Goal: Task Accomplishment & Management: Complete application form

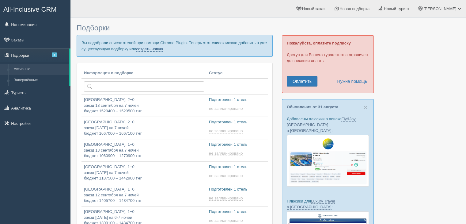
click at [157, 49] on link "создать новую" at bounding box center [149, 49] width 27 height 5
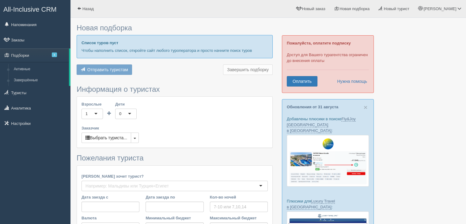
type input "7"
type input "1505300"
type input "1505400"
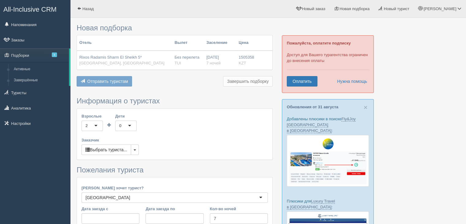
scroll to position [126, 0]
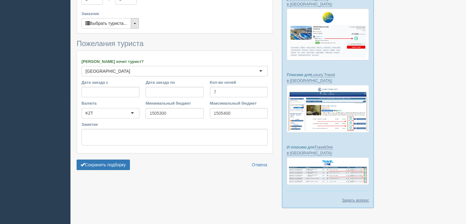
click at [138, 23] on button "button" at bounding box center [135, 23] width 8 height 10
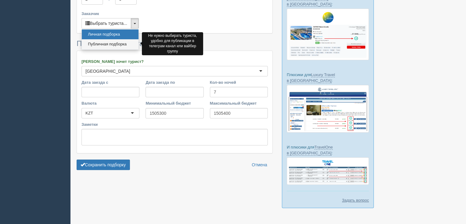
click at [116, 46] on link "Публичная подборка" at bounding box center [110, 44] width 57 height 10
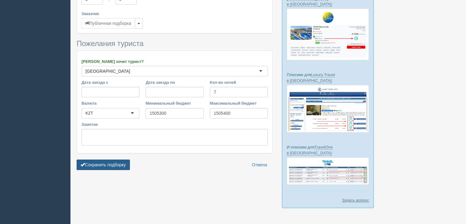
click at [110, 167] on button "Сохранить подборку" at bounding box center [103, 164] width 53 height 10
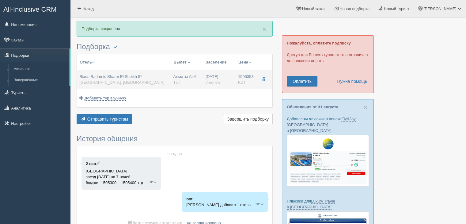
click at [146, 82] on div "Rixos Radamis Sharm El Sheikh 5* Египет, Шарм-эль-Шейх" at bounding box center [123, 79] width 89 height 11
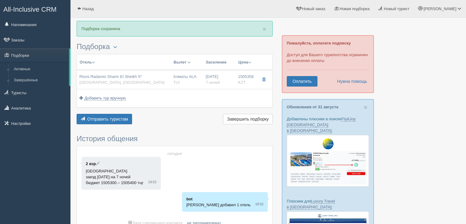
type input "Rixos Radamis Sharm El Sheikh 5*"
type input "[GEOGRAPHIC_DATA]"
type input "Шарм-эль-Шейх"
type input "1505358.00"
type input "Алматы ALA"
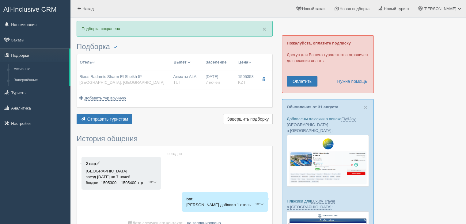
type input "Шарм-эль-Шейх SSH"
type input "12:55"
type input "17:00"
type input "Air Astana"
type input "18:00"
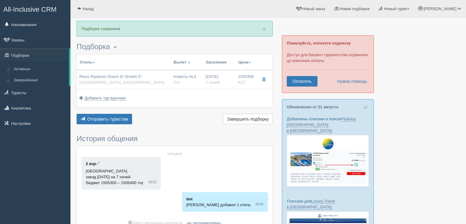
type input "01:55"
type input "7"
type input "SUPERIOR ROOM BLUE PLANET"
type input "Ultra All Inclusive"
type input "TUI"
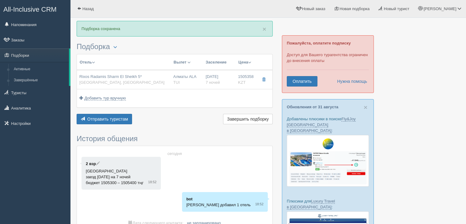
type input "[URL][DOMAIN_NAME]"
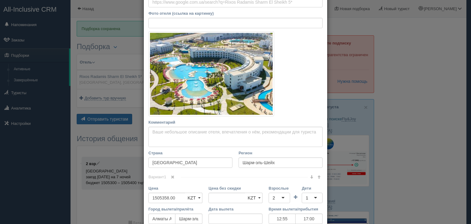
scroll to position [175, 0]
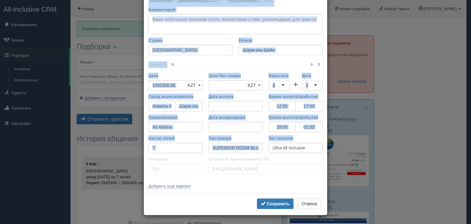
drag, startPoint x: 146, startPoint y: 33, endPoint x: 299, endPoint y: 155, distance: 196.1
click at [299, 155] on div "Название отеля Rixos Radamis Sharm El Sheikh 5* Ссылка на отель для туриста Фот…" at bounding box center [235, 23] width 183 height 342
copy div "Название отеля Ссылка на отель для туриста Фото отеля (ссылка на картинку) Не у…"
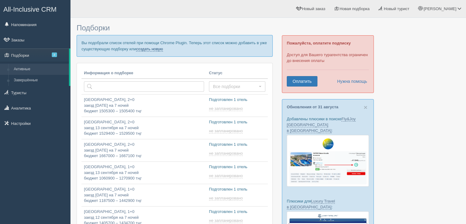
click at [157, 49] on link "создать новую" at bounding box center [149, 49] width 27 height 5
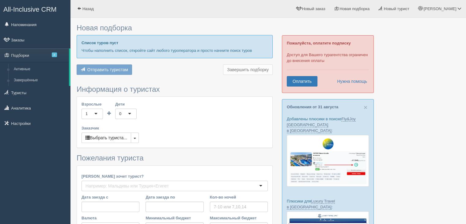
type input "7"
type input "1423000"
type input "1906200"
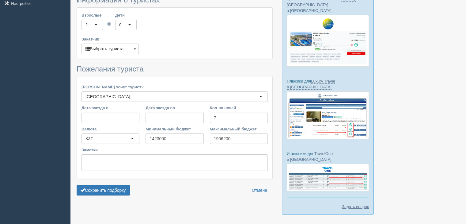
scroll to position [126, 0]
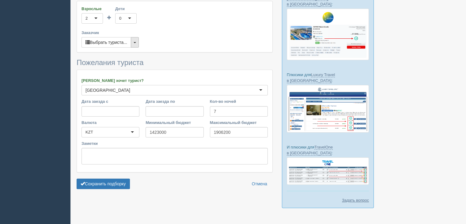
click at [135, 41] on button "button" at bounding box center [135, 42] width 8 height 10
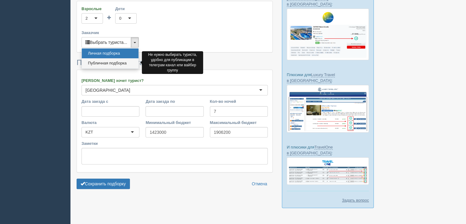
click at [118, 62] on link "Публичная подборка" at bounding box center [110, 63] width 57 height 10
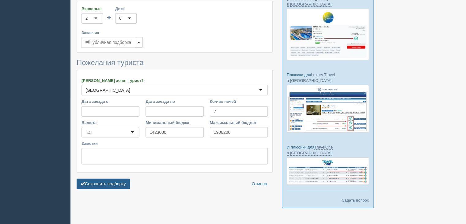
click at [105, 182] on button "Сохранить подборку" at bounding box center [103, 183] width 53 height 10
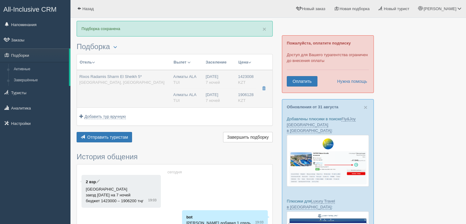
click at [161, 85] on div "Rixos Radamis Sharm El Sheikh 5* [GEOGRAPHIC_DATA], [GEOGRAPHIC_DATA]" at bounding box center [123, 79] width 89 height 11
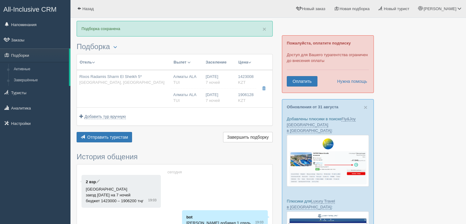
type input "Rixos Radamis Sharm El Sheikh 5*"
type input "[GEOGRAPHIC_DATA]"
type input "Шарм-эль-Шейх"
type input "1423008.00"
type input "Алматы ALA"
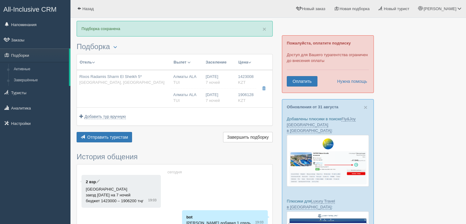
type input "Шарм-эль-Шейх SSH"
type input "12:55"
type input "17:00"
type input "Air Astana"
type input "18:00"
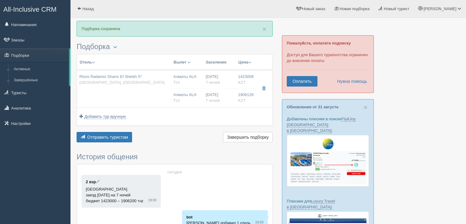
type input "01:55"
type input "7"
type input "SUPERIOR ROOM BLUE PLANET"
type input "Ultra All Inclusive"
type input "TUI"
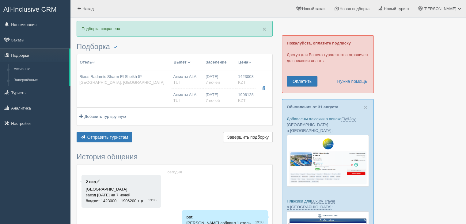
type input "[URL][DOMAIN_NAME]"
type input "1906128.00"
type input "Алматы ALA"
type input "Шарм-эль-Шейх SSH"
type input "12:55"
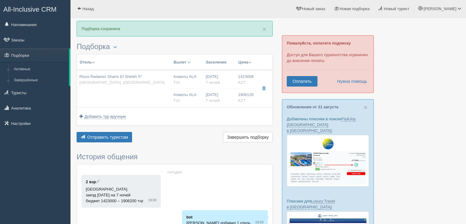
type input "17:00"
type input "Air Astana"
type input "18:00"
type input "01:55"
type input "7"
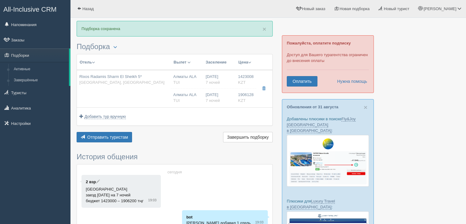
type input "JUNIOR SUITE BLUE PLANET"
type input "Ultra All Inclusive"
type input "TUI"
type input "[URL][DOMAIN_NAME]"
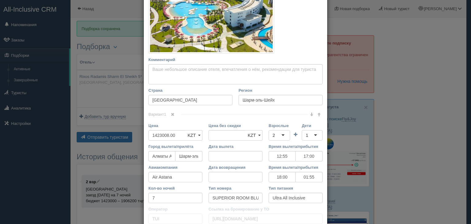
scroll to position [294, 0]
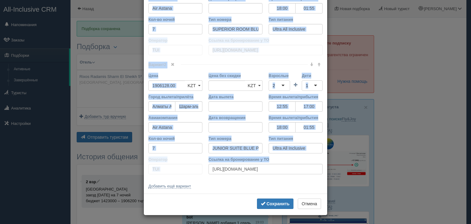
drag, startPoint x: 141, startPoint y: 35, endPoint x: 291, endPoint y: 173, distance: 203.6
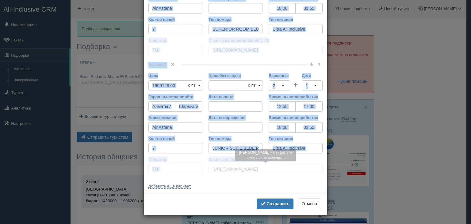
copy div "Loremips dolor Sitame co adipi eli seddoei Temp incid (utlabo et dolorema) Al e…"
